Goal: Task Accomplishment & Management: Use online tool/utility

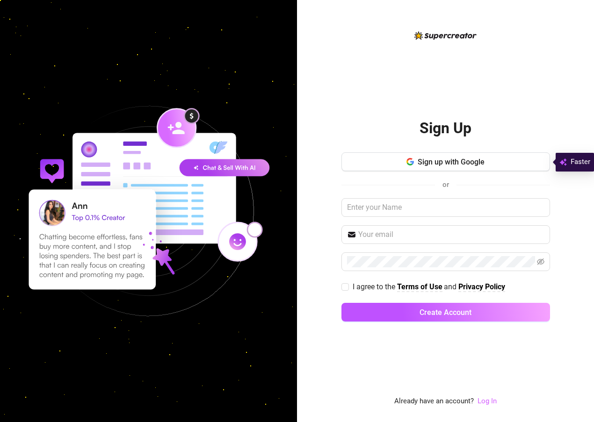
click at [487, 401] on link "Log In" at bounding box center [486, 401] width 19 height 8
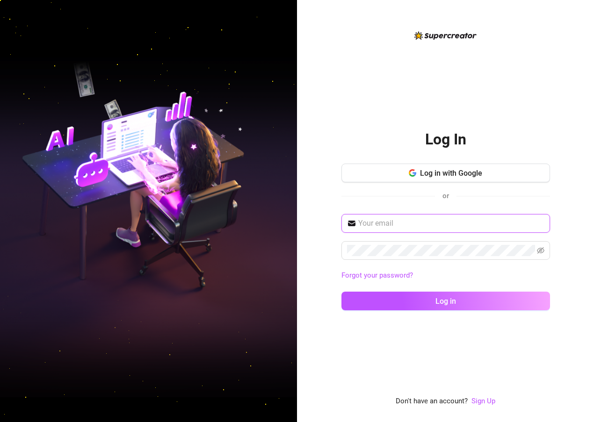
click at [374, 226] on input "text" at bounding box center [451, 223] width 186 height 11
click at [444, 218] on input "[EMAIL_ADDRESS][DOMAIN_NAME]" at bounding box center [451, 223] width 186 height 11
drag, startPoint x: 372, startPoint y: 223, endPoint x: 396, endPoint y: 223, distance: 23.8
click at [396, 223] on input "[EMAIL_ADDRESS][DOMAIN_NAME]" at bounding box center [451, 223] width 186 height 11
type input "[EMAIL_ADDRESS][DOMAIN_NAME]"
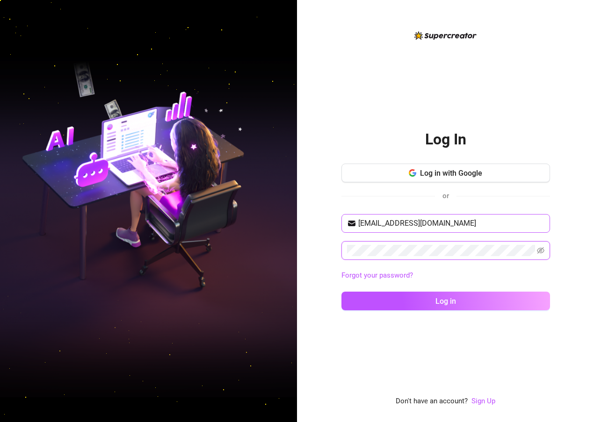
click at [341, 292] on button "Log in" at bounding box center [445, 301] width 209 height 19
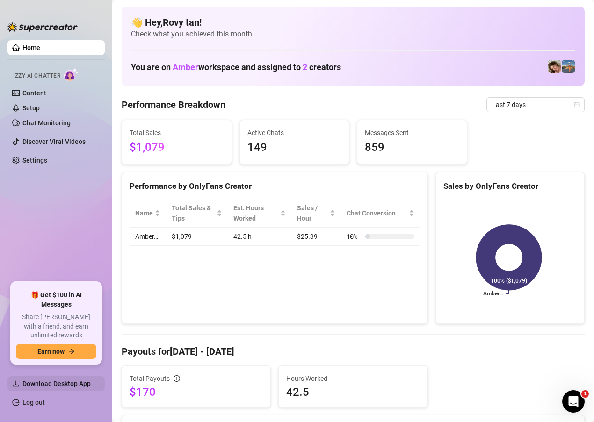
click at [77, 384] on span "Download Desktop App" at bounding box center [56, 383] width 68 height 7
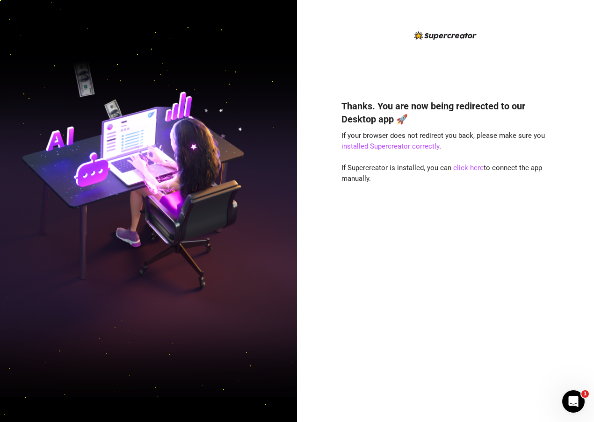
drag, startPoint x: 480, startPoint y: 293, endPoint x: 487, endPoint y: 283, distance: 11.8
click at [480, 291] on div "Thanks. You are now being redirected to our Desktop app 🚀 If your browser does …" at bounding box center [445, 247] width 209 height 320
